Goal: Find specific page/section: Find specific page/section

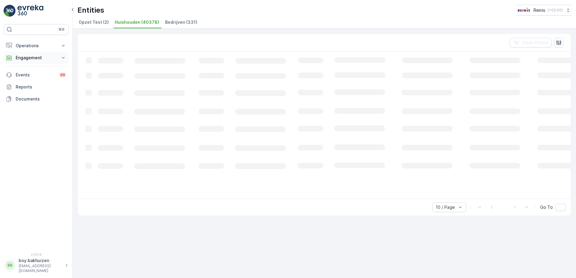
click at [29, 56] on p "Engagement" at bounding box center [36, 58] width 41 height 6
click at [27, 74] on p "Entities" at bounding box center [22, 76] width 15 height 6
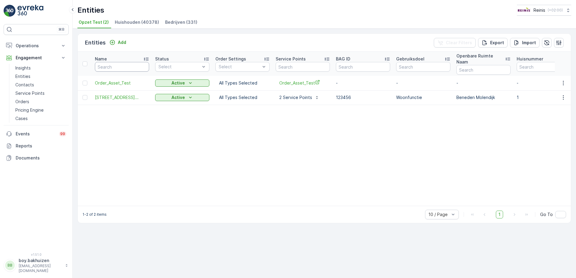
click at [128, 62] on input "text" at bounding box center [122, 67] width 54 height 10
click at [28, 77] on p "Entities" at bounding box center [22, 76] width 15 height 6
click at [125, 19] on li "Huishouden (40378)" at bounding box center [138, 23] width 48 height 10
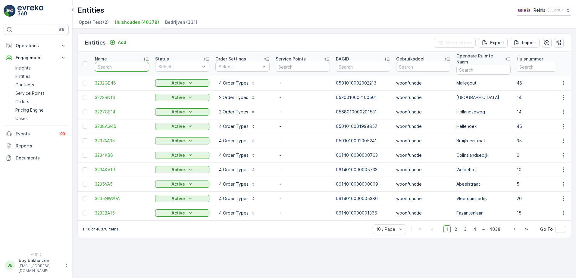
click at [112, 64] on input "text" at bounding box center [122, 67] width 54 height 10
type input "3214"
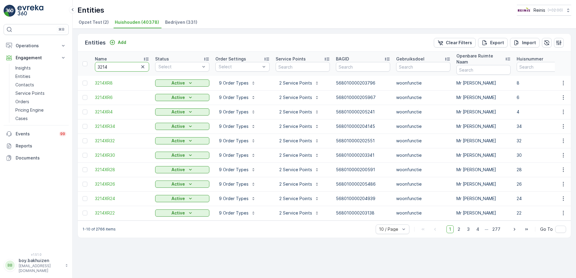
click at [124, 65] on input "3214" at bounding box center [122, 67] width 54 height 10
type input "3214A"
click at [124, 65] on input "3214A" at bounding box center [122, 67] width 54 height 10
type input "3214AT"
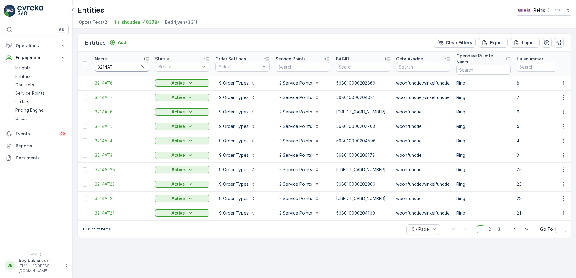
click at [124, 65] on input "3214AT" at bounding box center [122, 67] width 54 height 10
type input "3214AT2"
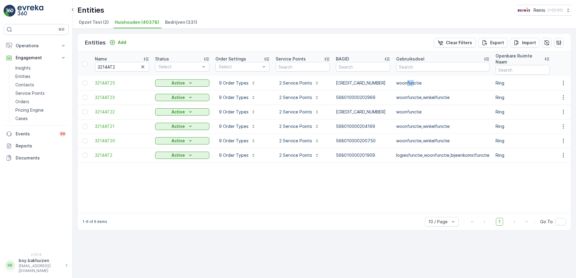
drag, startPoint x: 406, startPoint y: 77, endPoint x: 414, endPoint y: 76, distance: 8.2
click at [414, 80] on p "woonfunctie" at bounding box center [442, 83] width 93 height 6
drag, startPoint x: 121, startPoint y: 63, endPoint x: 80, endPoint y: 63, distance: 41.3
type input "3214VH"
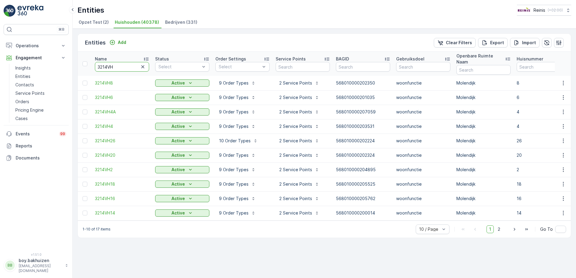
drag, startPoint x: 119, startPoint y: 64, endPoint x: 91, endPoint y: 63, distance: 27.4
type input "3209"
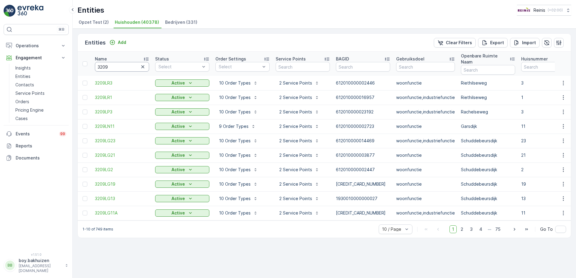
click at [122, 65] on input "3209" at bounding box center [122, 67] width 54 height 10
type input "3209DA"
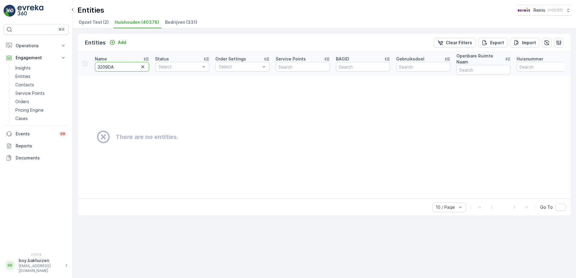
drag, startPoint x: 106, startPoint y: 65, endPoint x: 125, endPoint y: 63, distance: 19.7
click at [124, 63] on input "3209DA" at bounding box center [122, 67] width 54 height 10
type input "3205L"
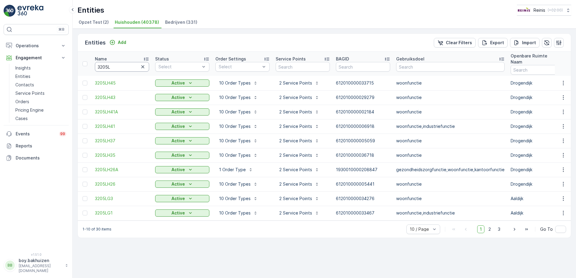
click at [126, 64] on input "3205L" at bounding box center [122, 67] width 54 height 10
type input "3205LH35"
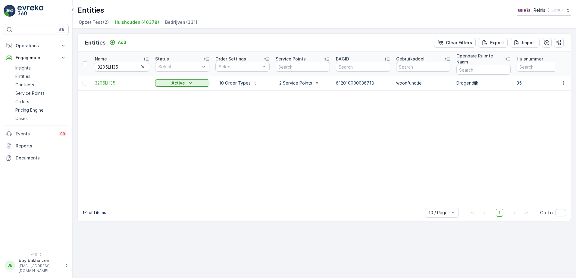
click at [558, 79] on div at bounding box center [563, 82] width 11 height 7
click at [563, 79] on button "button" at bounding box center [563, 82] width 11 height 7
